Goal: Navigation & Orientation: Find specific page/section

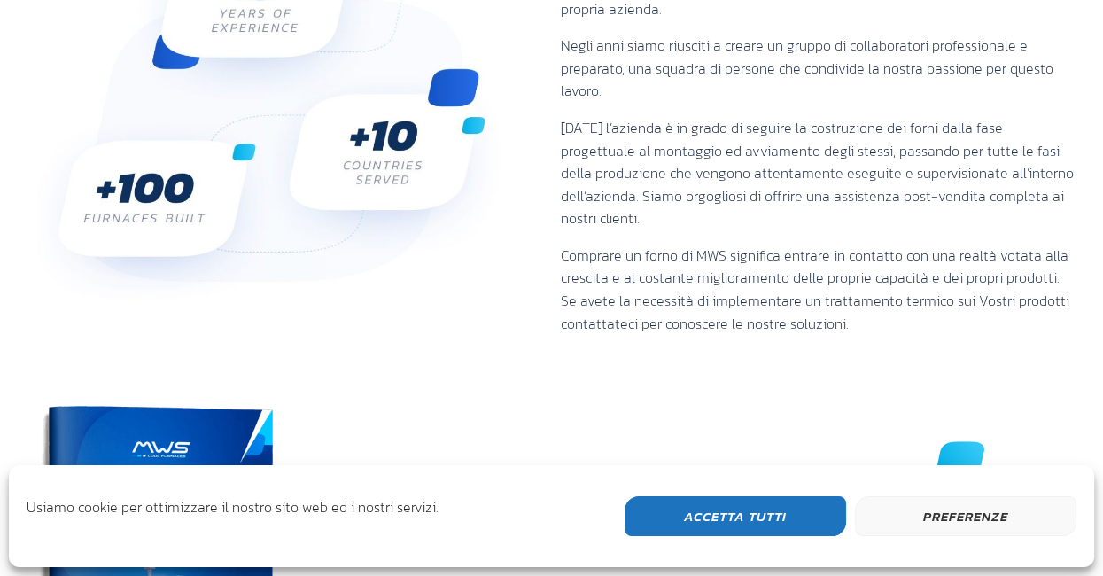
scroll to position [1509, 0]
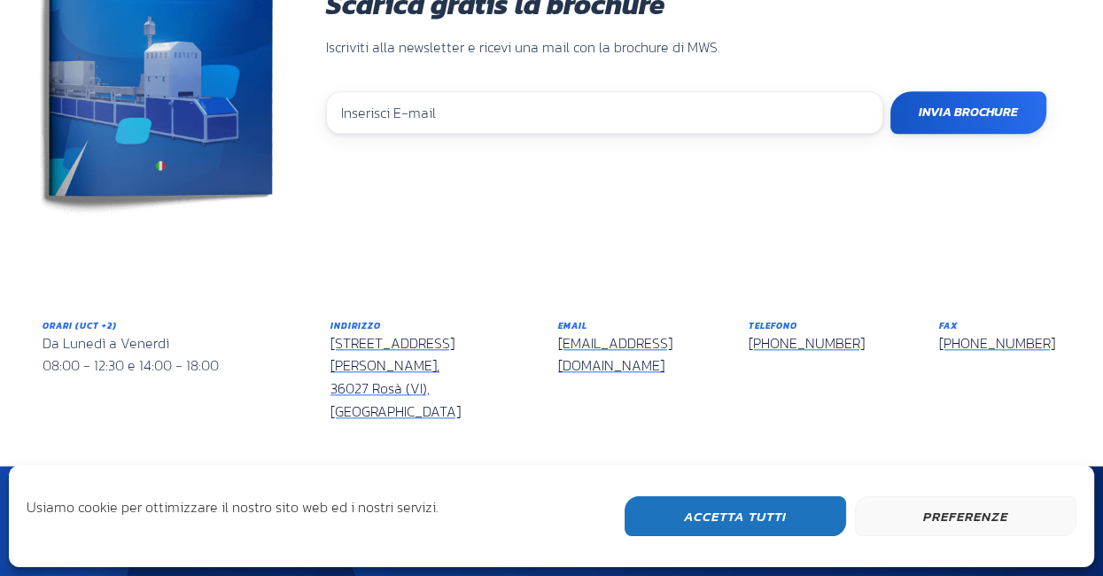
click at [755, 527] on button "Accetta Tutti" at bounding box center [736, 516] width 222 height 40
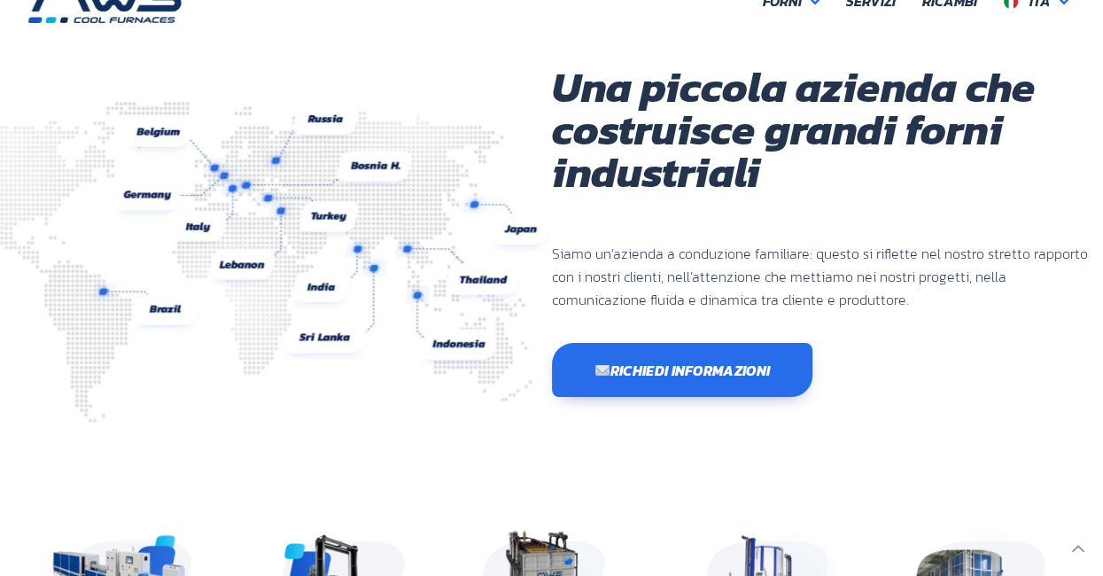
scroll to position [0, 0]
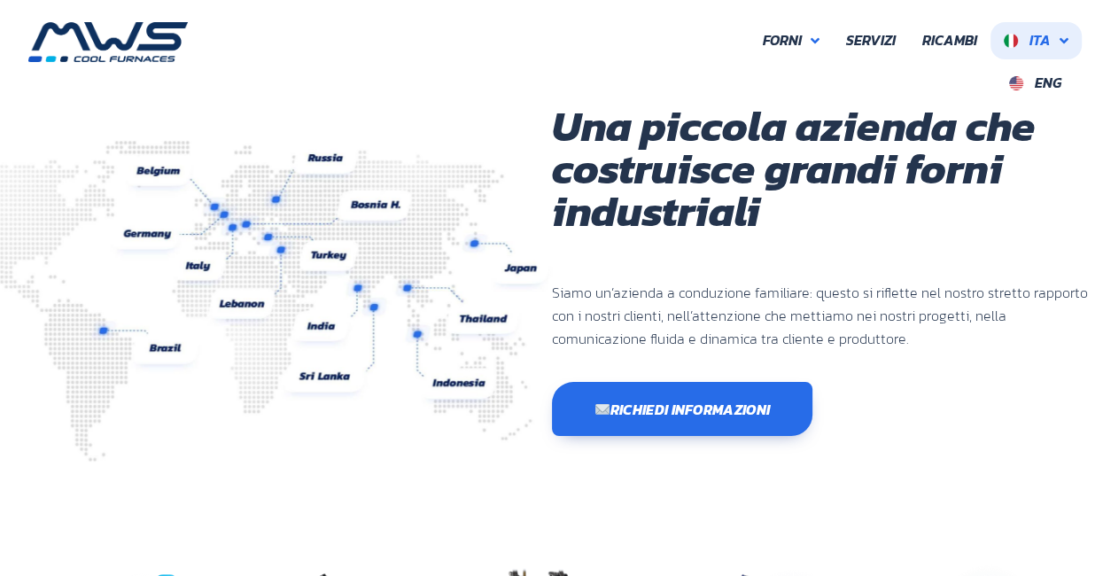
click at [1066, 43] on icon at bounding box center [1064, 41] width 9 height 14
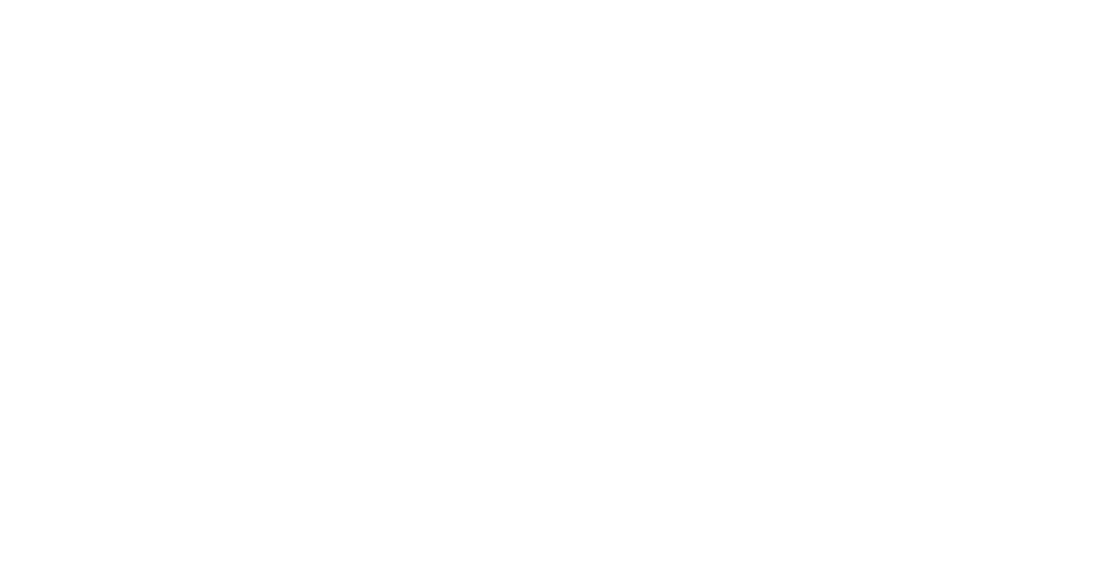
scroll to position [471, 1063]
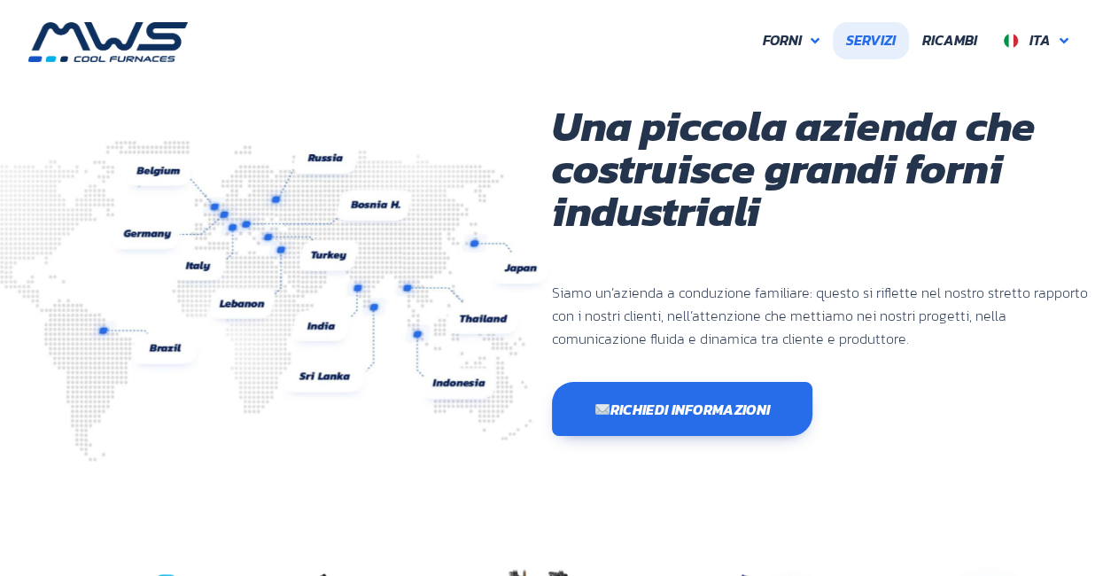
click at [881, 43] on span "Servizi" at bounding box center [871, 40] width 50 height 23
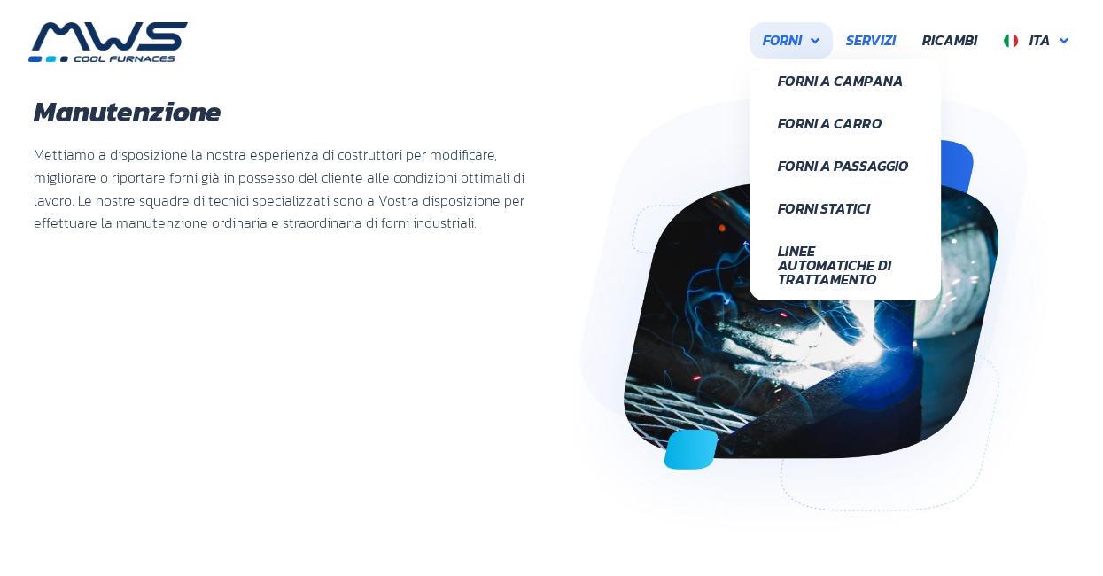
click at [801, 35] on span "Forni" at bounding box center [782, 40] width 39 height 23
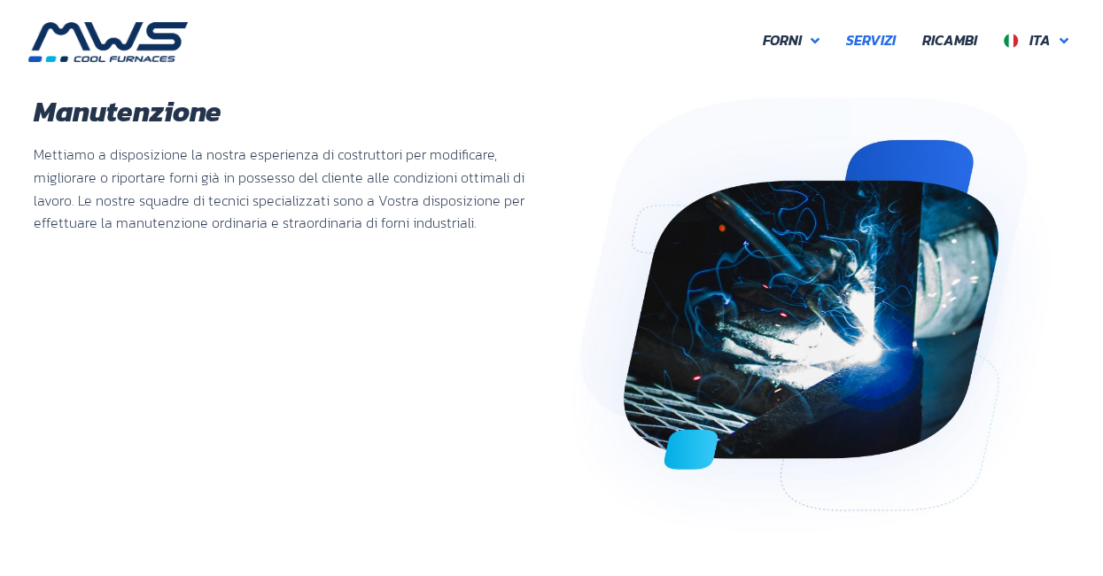
click at [118, 46] on img at bounding box center [108, 42] width 160 height 40
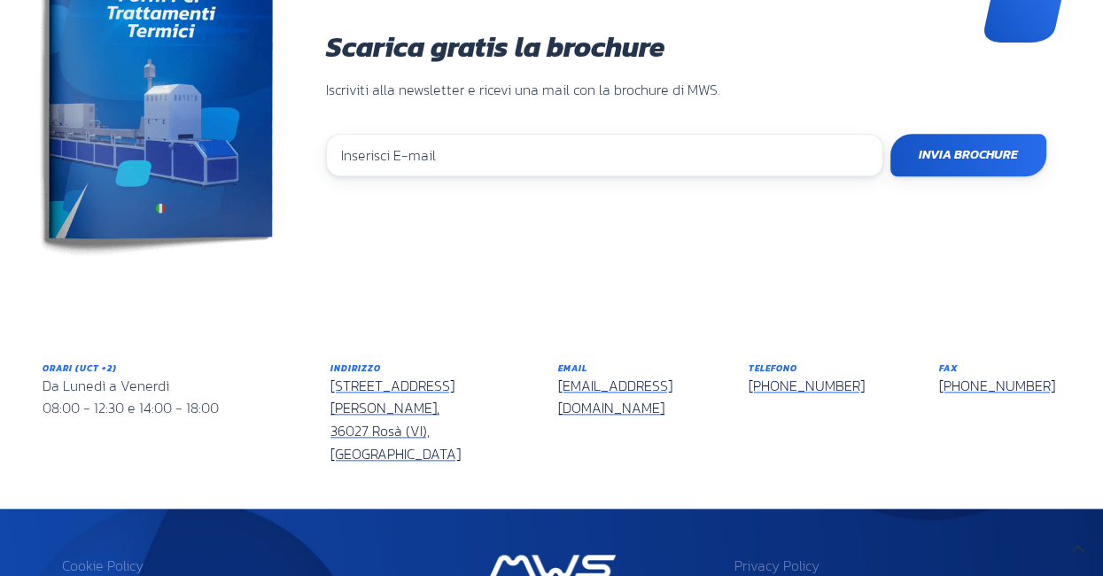
scroll to position [1509, 0]
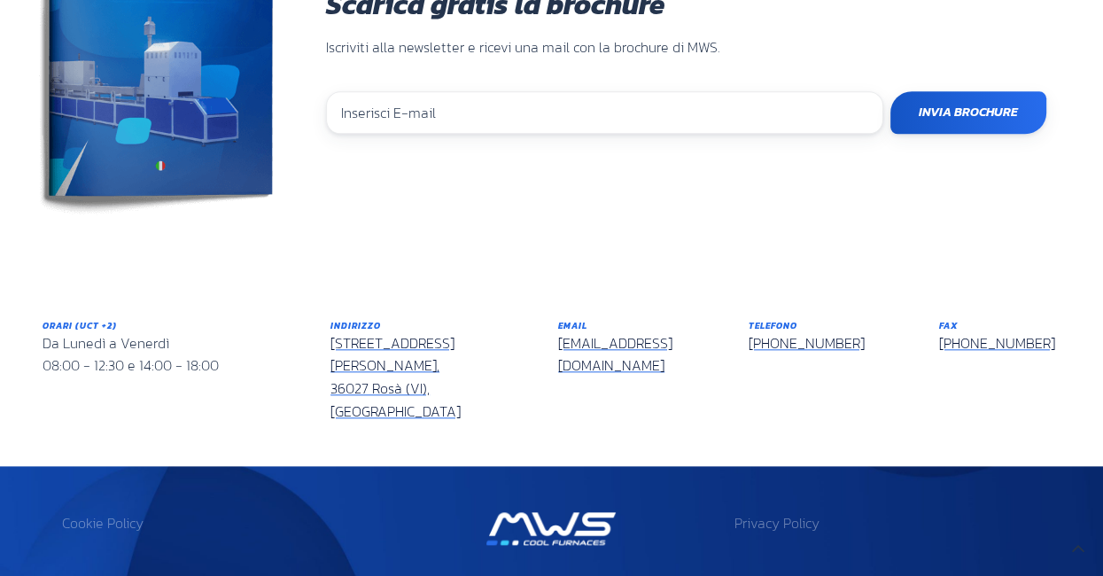
drag, startPoint x: 130, startPoint y: 535, endPoint x: 87, endPoint y: 540, distance: 43.6
copy p "MWS S.r.l."
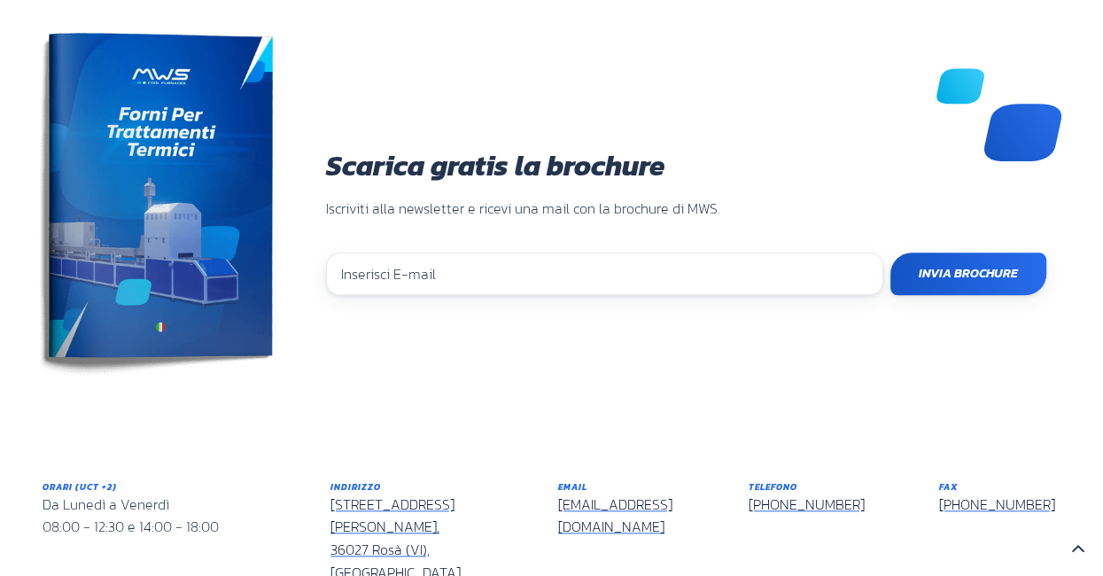
scroll to position [1243, 0]
